Goal: Task Accomplishment & Management: Use online tool/utility

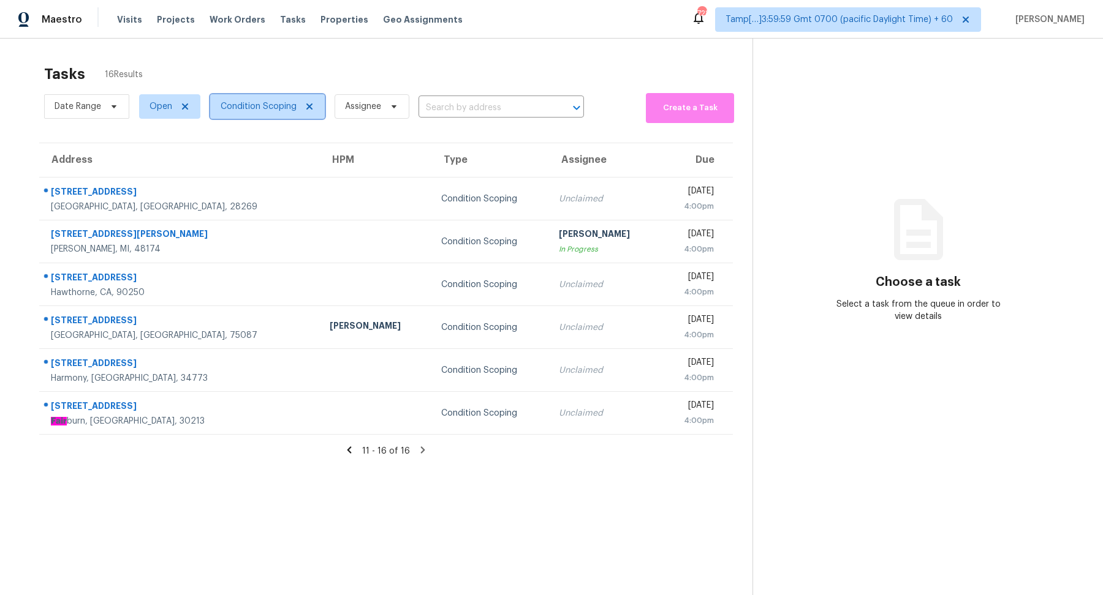
click at [248, 111] on span "Condition Scoping" at bounding box center [259, 106] width 76 height 12
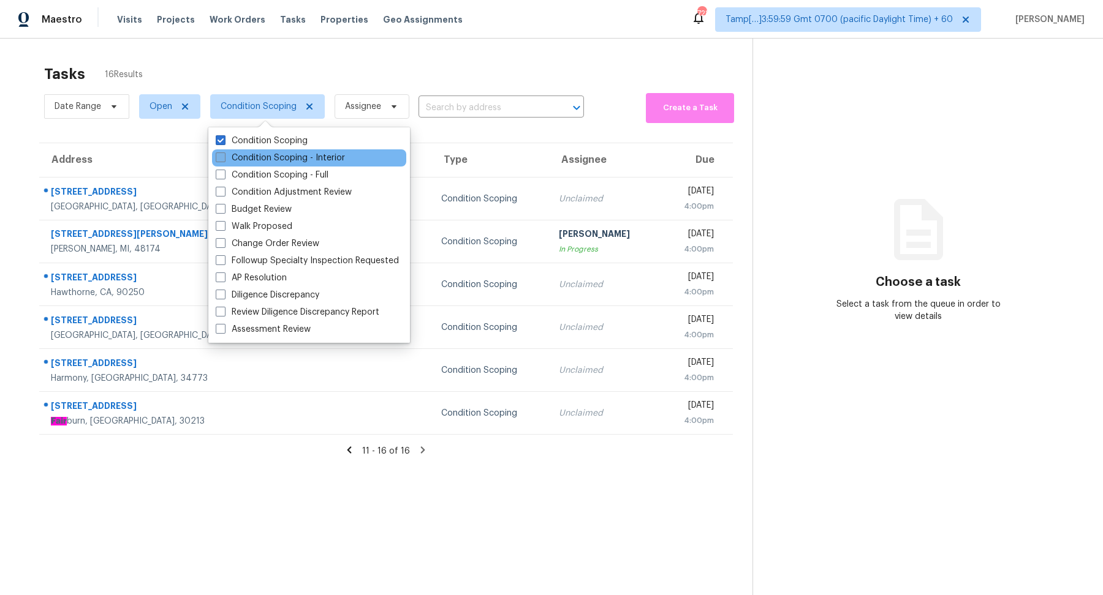
click at [264, 164] on label "Condition Scoping - Interior" at bounding box center [280, 158] width 129 height 12
click at [224, 160] on input "Condition Scoping - Interior" at bounding box center [220, 156] width 8 height 8
checkbox input "true"
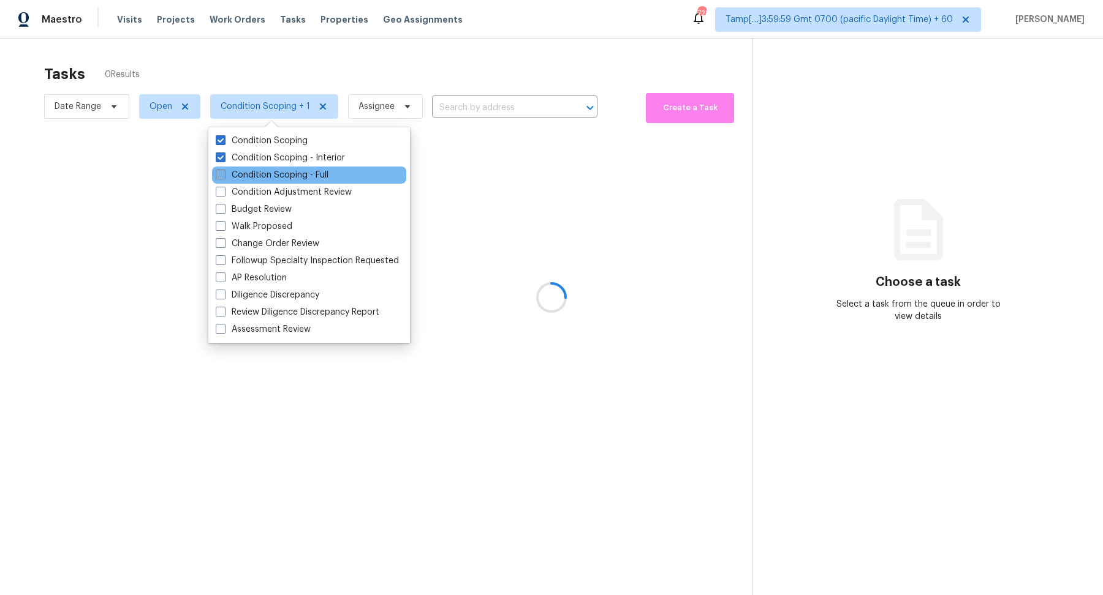
click at [272, 181] on label "Condition Scoping - Full" at bounding box center [272, 175] width 113 height 12
click at [224, 177] on input "Condition Scoping - Full" at bounding box center [220, 173] width 8 height 8
checkbox input "true"
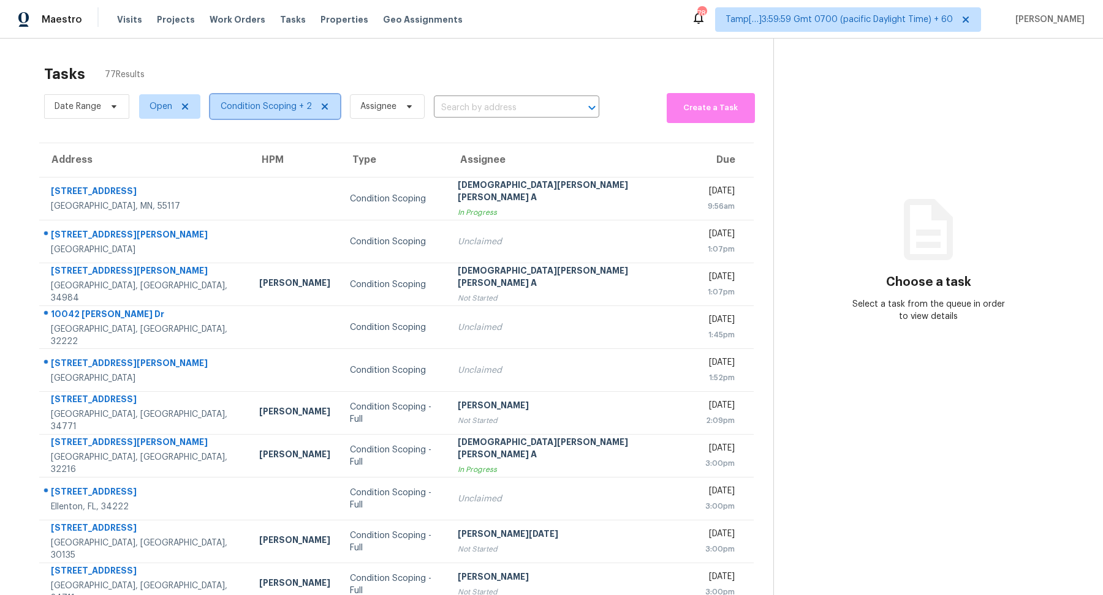
click at [281, 100] on span "Condition Scoping + 2" at bounding box center [266, 106] width 91 height 12
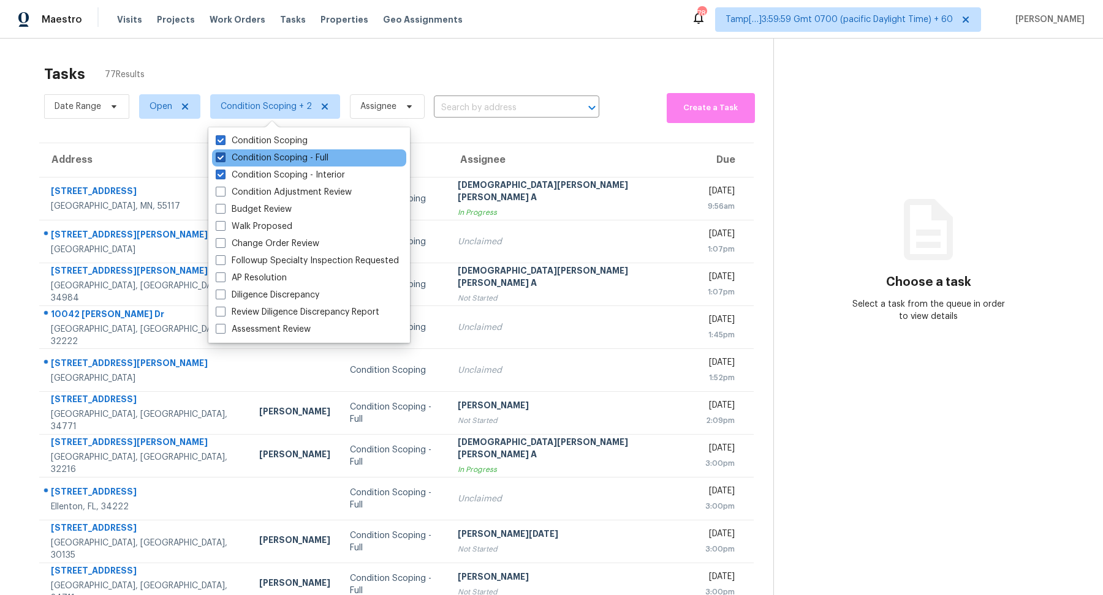
click at [292, 159] on label "Condition Scoping - Full" at bounding box center [272, 158] width 113 height 12
click at [224, 159] on input "Condition Scoping - Full" at bounding box center [220, 156] width 8 height 8
checkbox input "false"
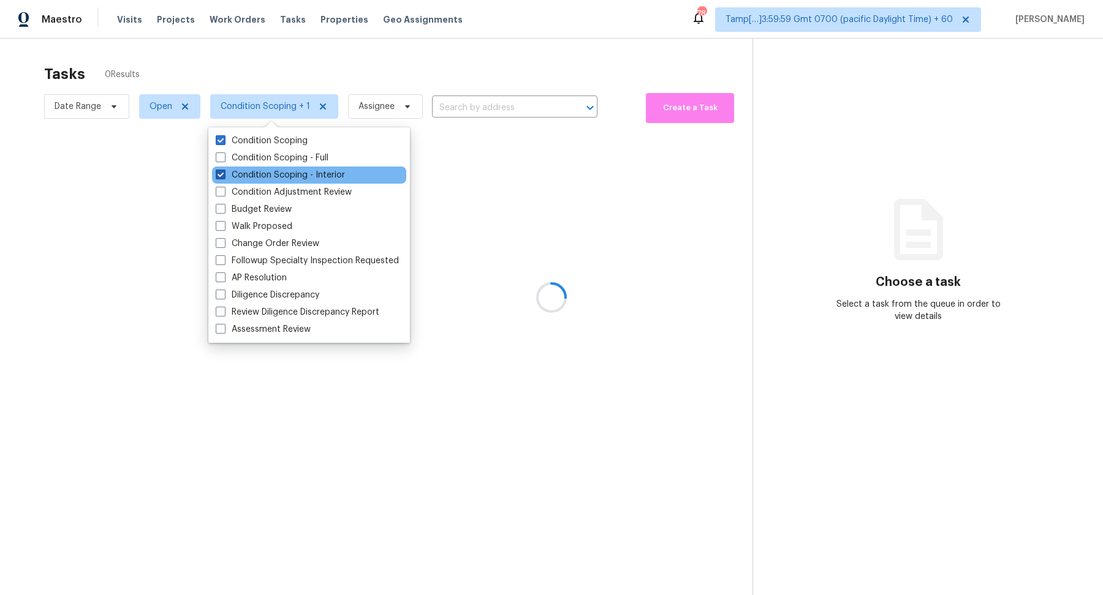
click at [290, 179] on label "Condition Scoping - Interior" at bounding box center [280, 175] width 129 height 12
click at [224, 177] on input "Condition Scoping - Interior" at bounding box center [220, 173] width 8 height 8
checkbox input "false"
click at [431, 85] on div at bounding box center [551, 297] width 1103 height 595
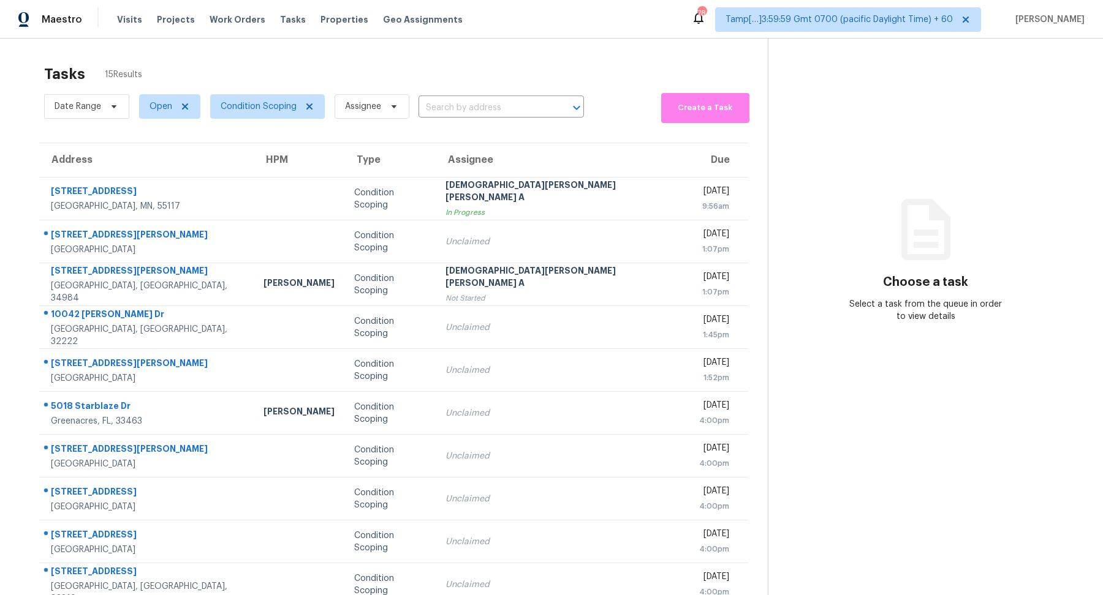
click at [226, 43] on div "Tasks 15 Results Date Range Open Condition Scoping Assignee ​ Create a Task Add…" at bounding box center [551, 339] width 1103 height 600
